Goal: Task Accomplishment & Management: Use online tool/utility

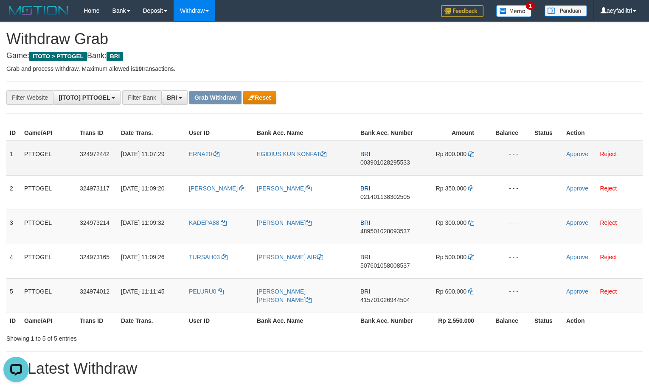
click at [376, 163] on span "003901028295533" at bounding box center [386, 162] width 50 height 7
copy span "003901028295533"
click at [376, 163] on span "003901028295533" at bounding box center [386, 162] width 50 height 7
copy td "BRI 003901028295533"
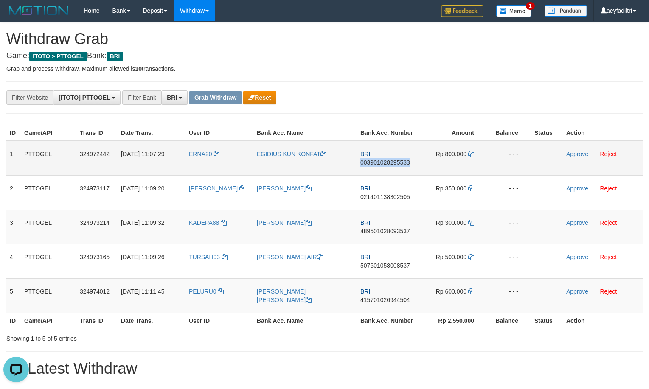
click at [376, 163] on span "003901028295533" at bounding box center [386, 162] width 50 height 7
copy span "003901028295533"
click at [473, 153] on icon at bounding box center [472, 154] width 6 height 6
click at [574, 152] on link "Approve" at bounding box center [578, 154] width 22 height 7
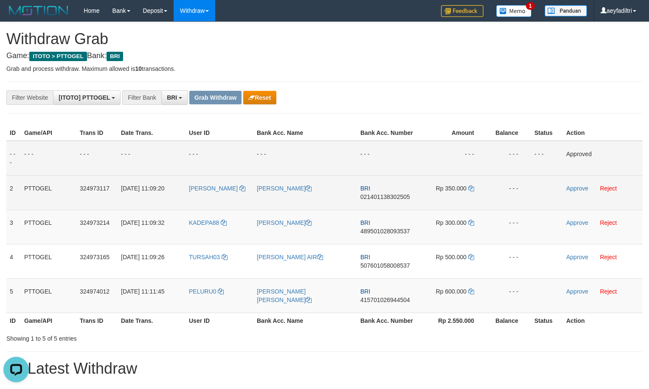
click at [373, 196] on span "021401138302505" at bounding box center [386, 197] width 50 height 7
copy span "021401138302505"
click at [373, 196] on span "021401138302505" at bounding box center [386, 197] width 50 height 7
copy td "BRI 021401138302505"
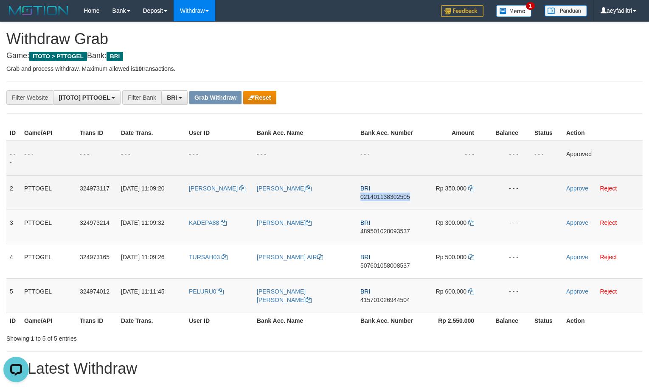
drag, startPoint x: 373, startPoint y: 196, endPoint x: 382, endPoint y: 196, distance: 8.9
click at [374, 196] on span "021401138302505" at bounding box center [386, 197] width 50 height 7
copy span "021401138302505"
click at [470, 184] on td "Rp 350.000" at bounding box center [454, 192] width 66 height 34
click at [471, 185] on link at bounding box center [472, 188] width 6 height 7
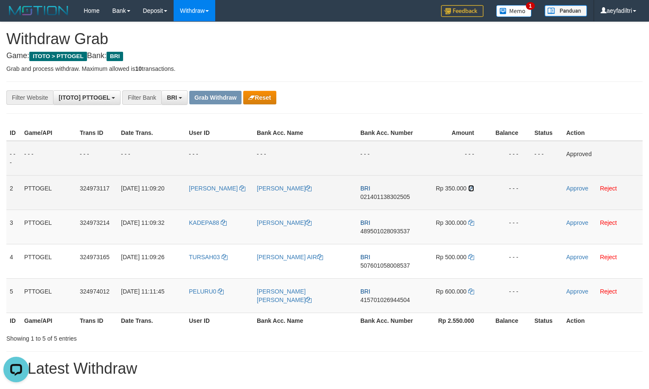
click at [471, 185] on link at bounding box center [472, 188] width 6 height 7
click at [574, 187] on link "Approve" at bounding box center [578, 188] width 22 height 7
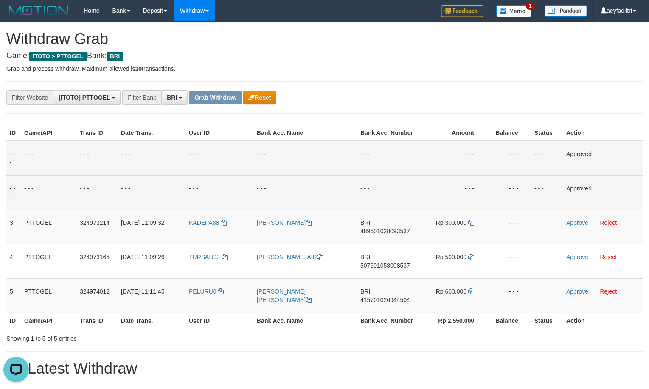
click at [433, 185] on td "- - -" at bounding box center [454, 192] width 66 height 34
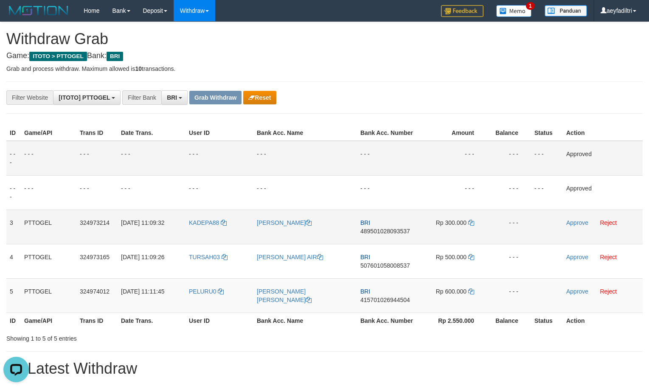
click at [395, 236] on td "BRI 489501028093537" at bounding box center [389, 227] width 64 height 34
drag, startPoint x: 395, startPoint y: 236, endPoint x: 397, endPoint y: 229, distance: 7.5
click at [395, 235] on td "BRI 489501028093537" at bounding box center [389, 227] width 64 height 34
click at [398, 228] on td "BRI 489501028093537" at bounding box center [389, 227] width 64 height 34
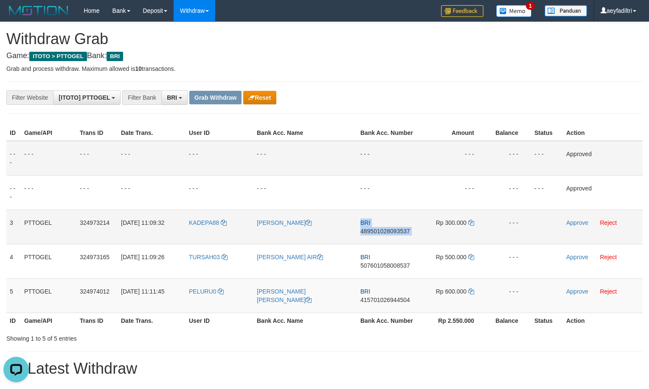
click at [398, 228] on td "BRI 489501028093537" at bounding box center [389, 227] width 64 height 34
click at [386, 234] on span "489501028093537" at bounding box center [386, 231] width 50 height 7
copy span "489501028093537"
click at [386, 234] on span "489501028093537" at bounding box center [386, 231] width 50 height 7
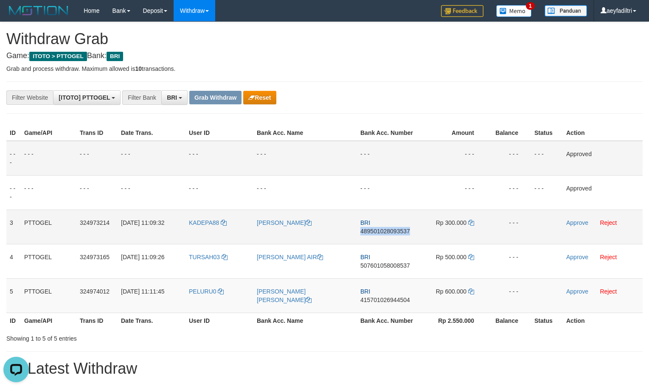
copy span "489501028093537"
click at [386, 234] on span "489501028093537" at bounding box center [386, 231] width 50 height 7
copy td "BRI 489501028093537"
click at [386, 234] on span "489501028093537" at bounding box center [386, 231] width 50 height 7
copy span "489501028093537"
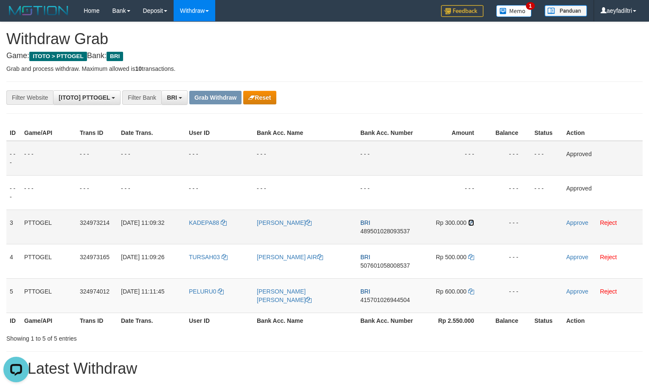
click at [474, 221] on icon at bounding box center [472, 223] width 6 height 6
click at [574, 223] on link "Approve" at bounding box center [578, 223] width 22 height 7
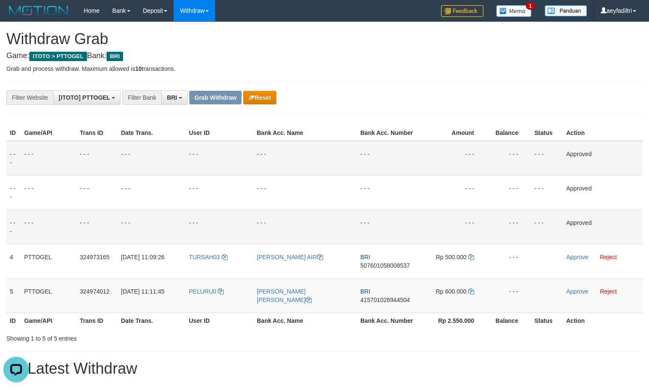
scroll to position [68, 0]
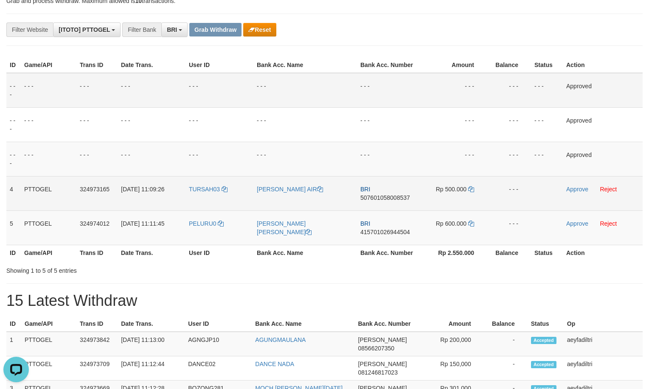
click at [384, 199] on span "507601058008537" at bounding box center [386, 198] width 50 height 7
drag, startPoint x: 384, startPoint y: 199, endPoint x: 452, endPoint y: 210, distance: 69.7
click at [388, 201] on span "507601058008537" at bounding box center [386, 198] width 50 height 7
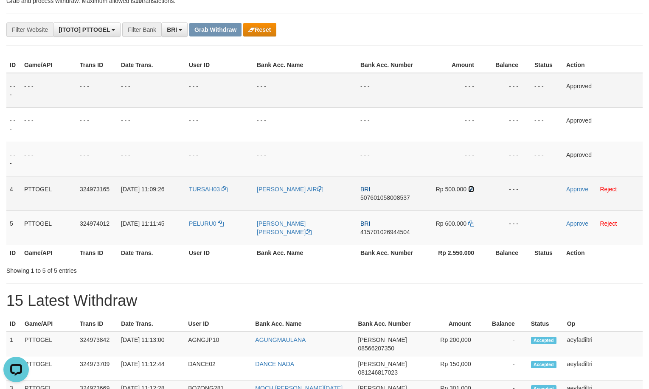
click at [474, 191] on icon at bounding box center [472, 189] width 6 height 6
click at [567, 190] on link "Approve" at bounding box center [578, 189] width 22 height 7
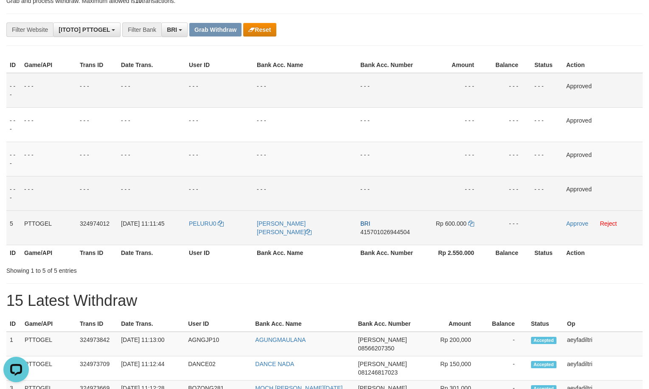
click at [382, 230] on span "415701026944504" at bounding box center [386, 232] width 50 height 7
click at [470, 223] on icon at bounding box center [472, 224] width 6 height 6
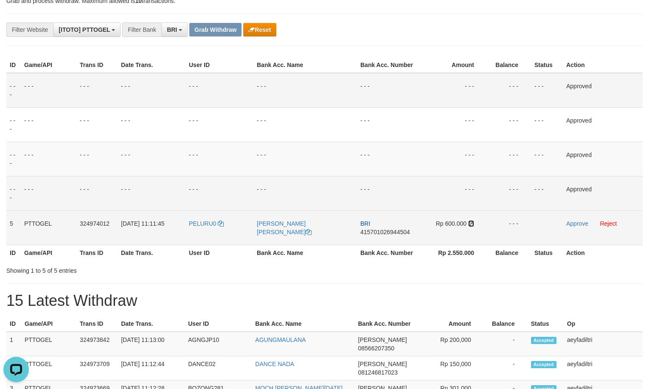
click at [470, 223] on icon at bounding box center [472, 224] width 6 height 6
click at [381, 227] on td "BRI 415701026944504" at bounding box center [389, 228] width 64 height 34
click at [371, 235] on span "415701026944504" at bounding box center [386, 232] width 50 height 7
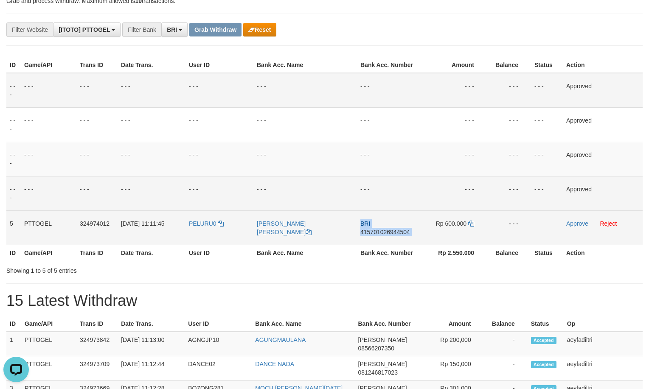
click at [371, 235] on span "415701026944504" at bounding box center [386, 232] width 50 height 7
click at [471, 223] on icon at bounding box center [472, 224] width 6 height 6
click at [576, 226] on link "Approve" at bounding box center [578, 223] width 22 height 7
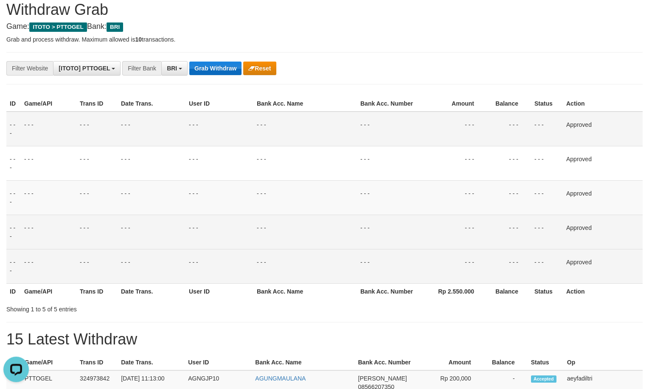
scroll to position [0, 0]
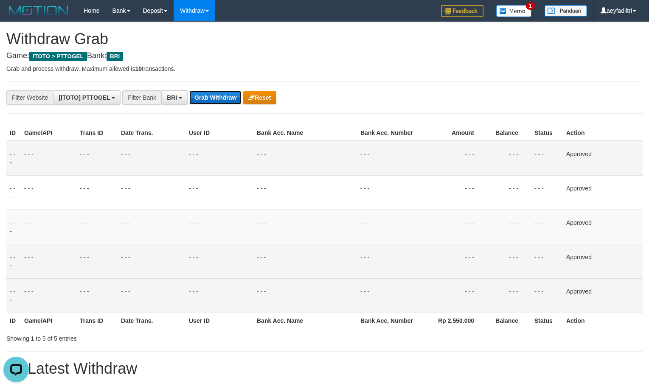
click at [200, 96] on button "Grab Withdraw" at bounding box center [215, 98] width 52 height 14
